Goal: Information Seeking & Learning: Learn about a topic

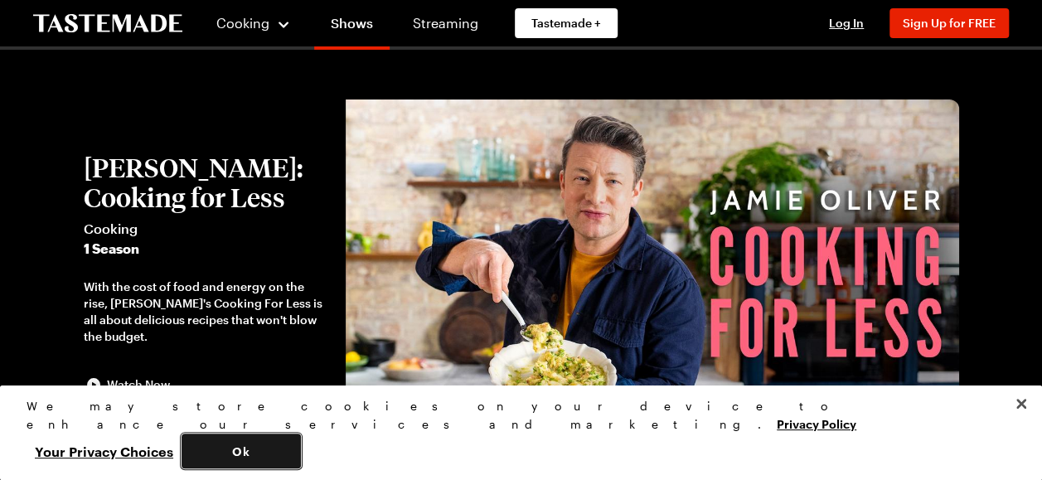
click at [301, 441] on button "Ok" at bounding box center [241, 450] width 119 height 35
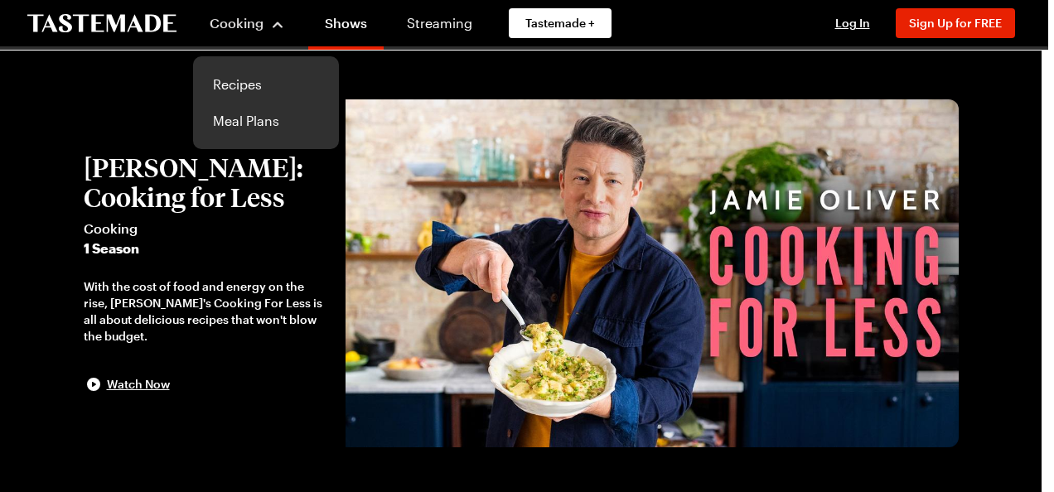
click at [268, 26] on div "Cooking" at bounding box center [247, 23] width 75 height 20
click at [225, 91] on link "Recipes" at bounding box center [266, 84] width 126 height 36
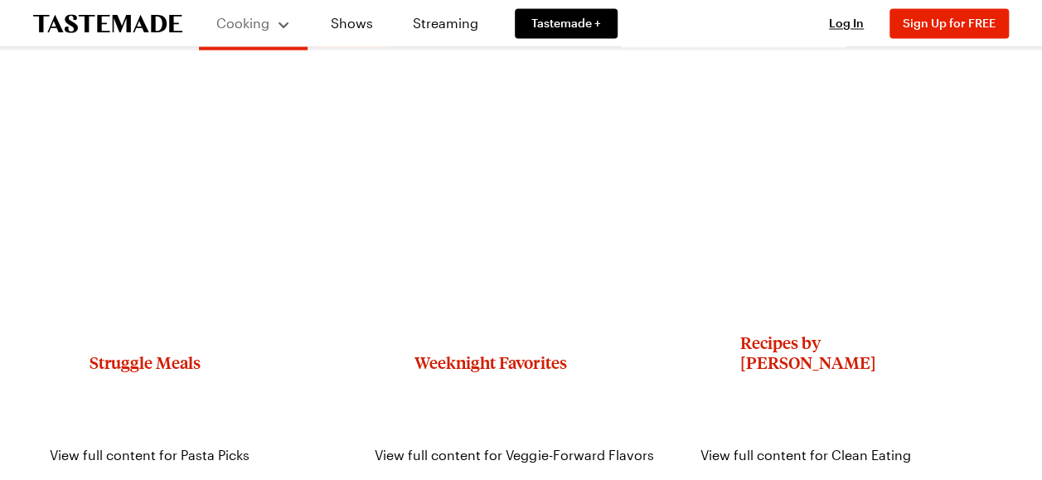
scroll to position [1486, 0]
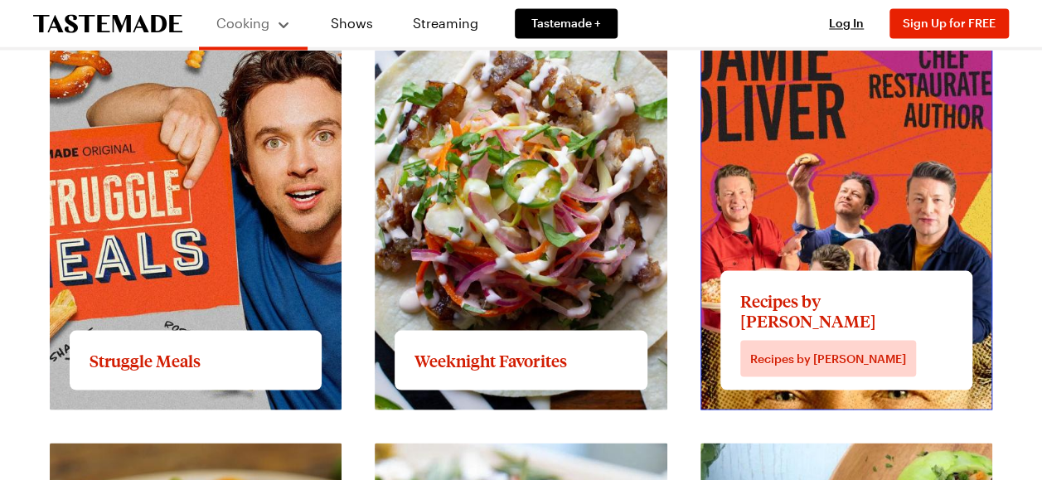
click at [825, 32] on link "View full content for Recipes by [PERSON_NAME]" at bounding box center [799, 15] width 198 height 36
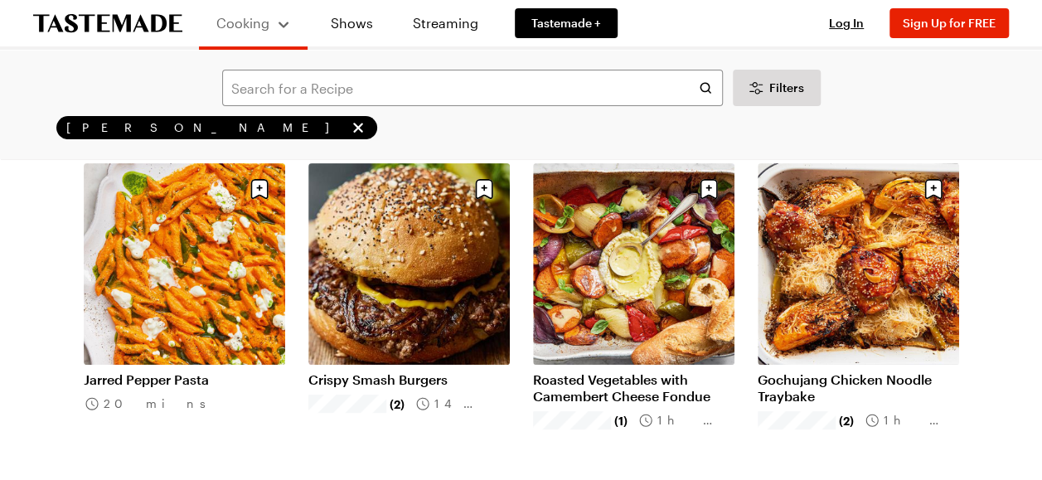
scroll to position [114, 0]
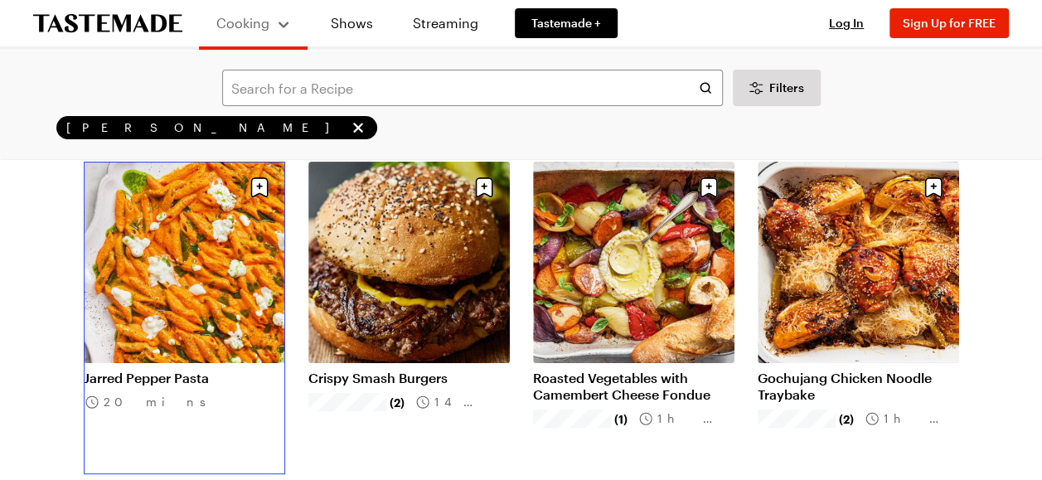
click at [192, 370] on link "Jarred Pepper Pasta" at bounding box center [184, 378] width 201 height 17
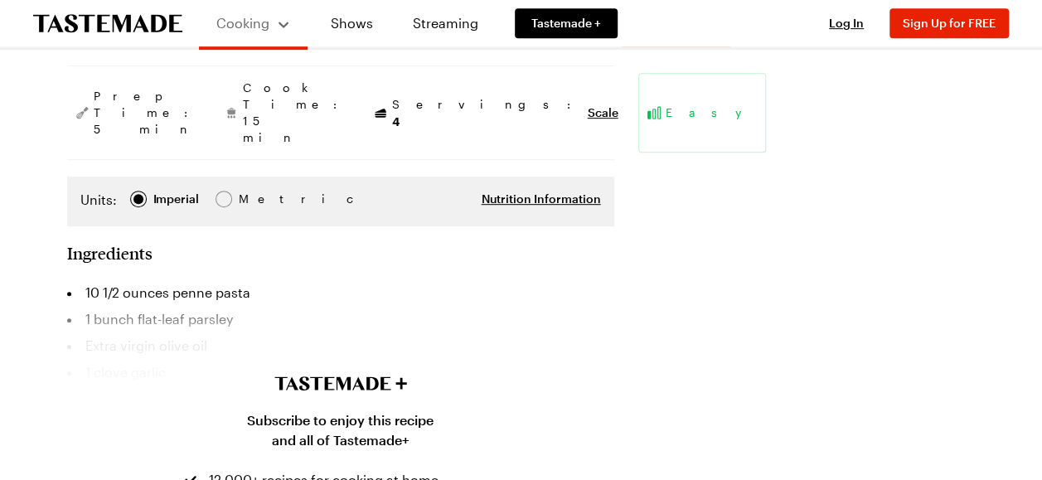
scroll to position [391, 0]
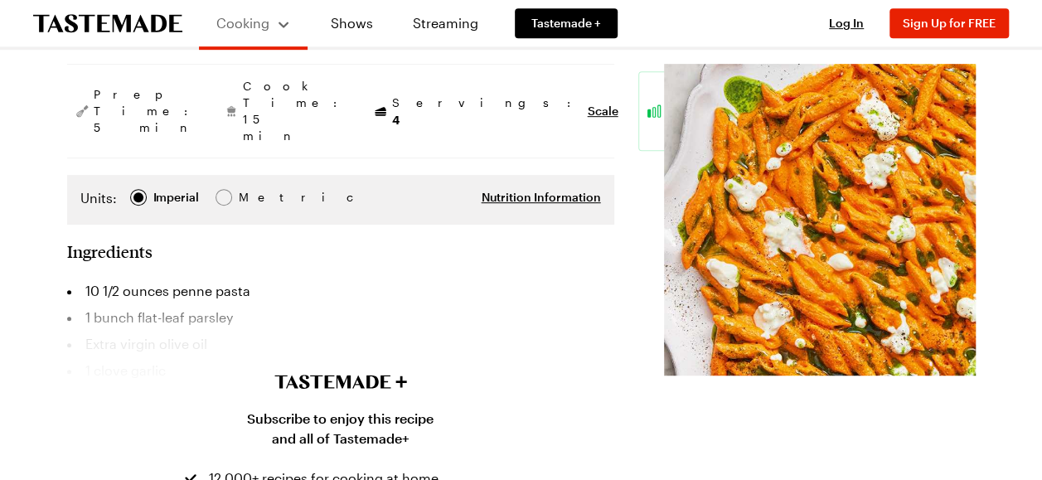
click at [81, 292] on div "Subscribe to enjoy this recipe and all of Tastemade+ 12,000+ recipes for cookin…" at bounding box center [340, 471] width 1042 height 359
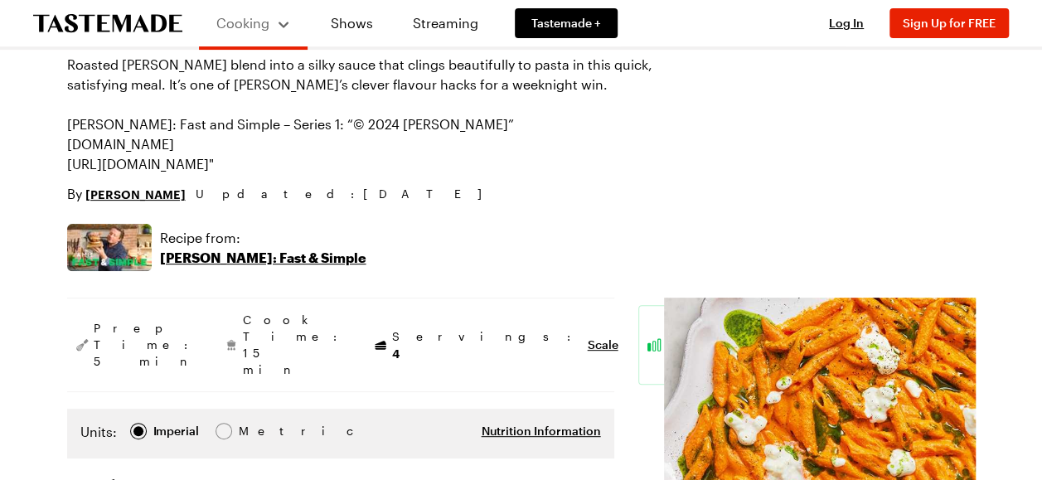
scroll to position [0, 0]
